Goal: Find specific page/section: Find specific page/section

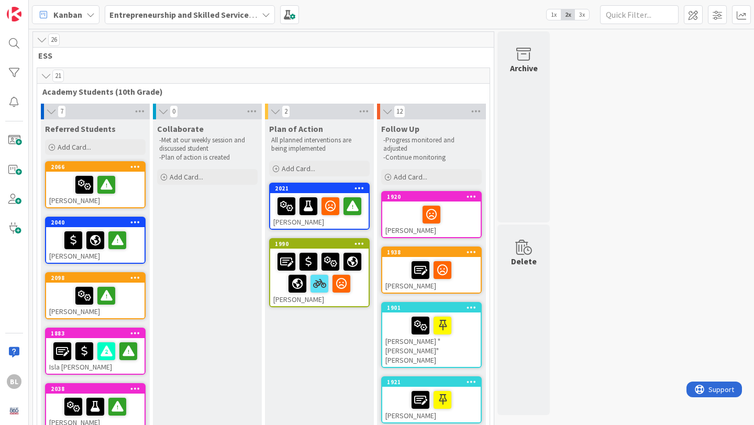
click at [553, 15] on span "1x" at bounding box center [554, 14] width 14 height 10
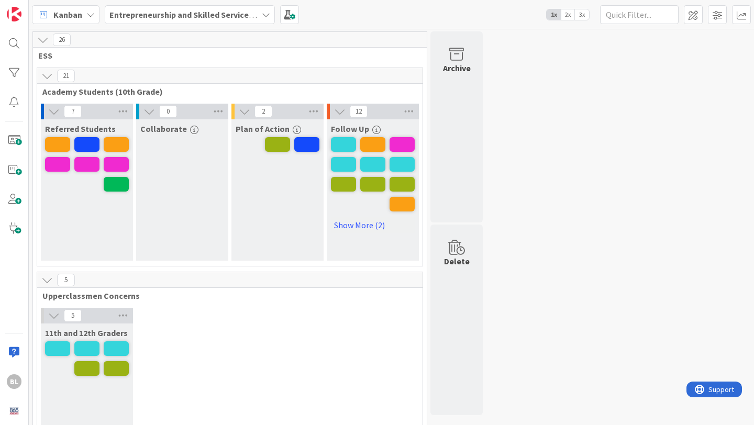
click at [564, 17] on span "2x" at bounding box center [568, 14] width 14 height 10
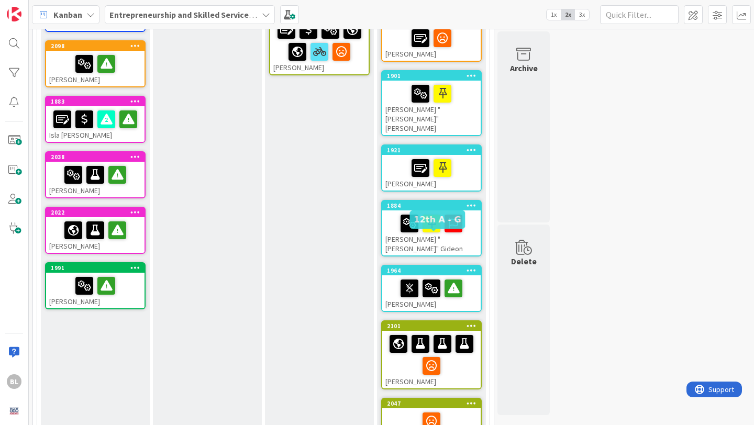
scroll to position [228, 0]
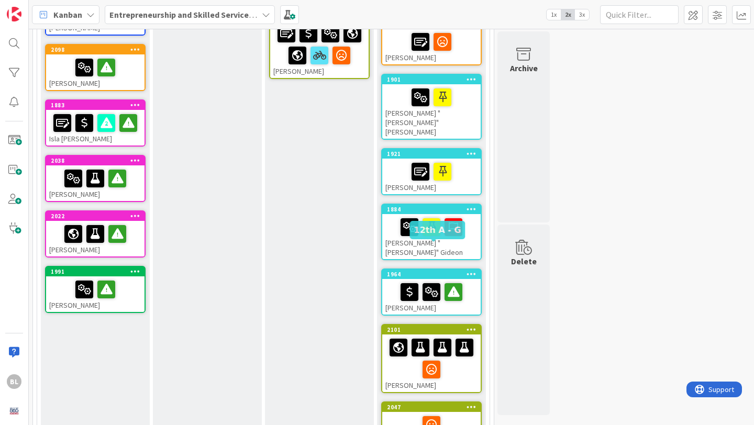
click at [414, 271] on div "1964" at bounding box center [434, 274] width 94 height 7
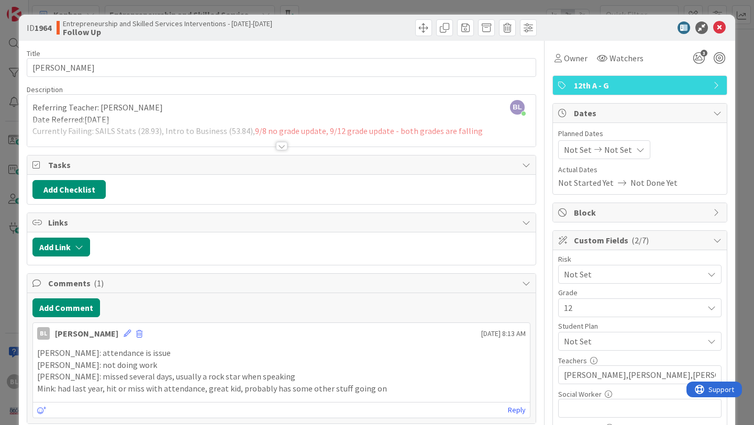
click at [284, 145] on div at bounding box center [282, 146] width 12 height 8
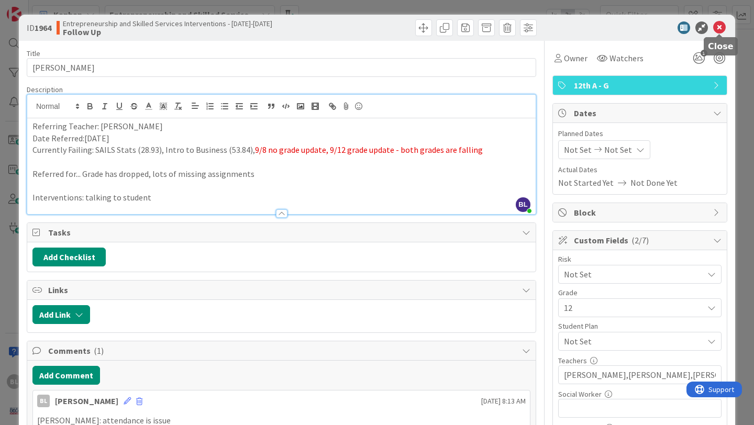
click at [719, 26] on icon at bounding box center [719, 27] width 13 height 13
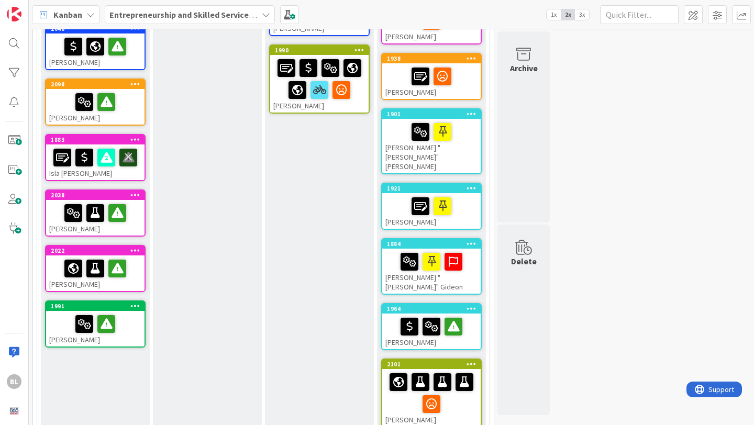
scroll to position [197, 0]
